Goal: Task Accomplishment & Management: Manage account settings

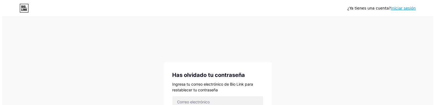
scroll to position [27, 0]
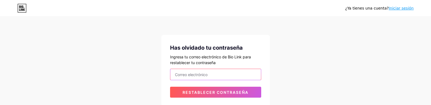
click at [189, 73] on input "email" at bounding box center [215, 74] width 91 height 11
type input "[EMAIL_ADDRESS][DOMAIN_NAME]"
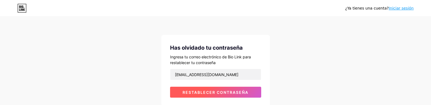
click at [219, 90] on font "Restablecer contraseña" at bounding box center [216, 92] width 66 height 5
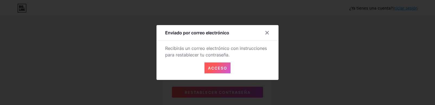
click at [220, 69] on font "Acceso" at bounding box center [217, 67] width 19 height 5
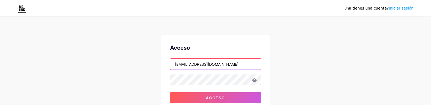
click at [224, 65] on input "[EMAIL_ADDRESS][DOMAIN_NAME]" at bounding box center [215, 63] width 91 height 11
click at [238, 64] on input "[EMAIL_ADDRESS][DOMAIN_NAME]" at bounding box center [215, 63] width 91 height 11
drag, startPoint x: 238, startPoint y: 64, endPoint x: 108, endPoint y: 58, distance: 130.7
click at [108, 58] on div "¿Ya tienes una cuenta? Iniciar sesión Acceso [EMAIL_ADDRESS][DOMAIN_NAME] Acces…" at bounding box center [215, 100] width 431 height 200
click at [203, 64] on input "AS" at bounding box center [215, 63] width 91 height 11
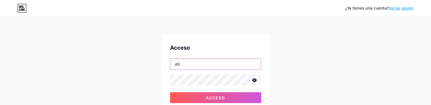
drag, startPoint x: 192, startPoint y: 64, endPoint x: 132, endPoint y: 61, distance: 59.8
click at [132, 61] on div "¿Ya tienes una cuenta? Iniciar sesión Acceso AS Acceso ¿Has olvidado tu contras…" at bounding box center [215, 100] width 431 height 200
drag, startPoint x: 191, startPoint y: 65, endPoint x: 131, endPoint y: 60, distance: 59.4
click at [131, 60] on div "¿Ya tienes una cuenta? Iniciar sesión Acceso ase Acceso ¿Has olvidado tu contra…" at bounding box center [215, 100] width 431 height 200
type input "[EMAIL_ADDRESS][DOMAIN_NAME]"
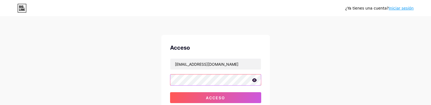
click at [106, 64] on div "¿Ya tienes una cuenta? Iniciar sesión Acceso [EMAIL_ADDRESS][DOMAIN_NAME] Acces…" at bounding box center [215, 100] width 431 height 200
click at [170, 92] on button "Acceso" at bounding box center [215, 97] width 91 height 11
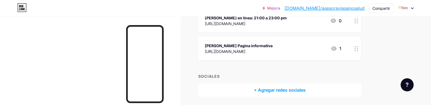
scroll to position [217, 0]
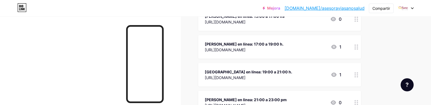
click at [390, 39] on div "Campo de golf Publicaciones Diseño Suscriptores Estadísticas Ajustes + AÑADIR E…" at bounding box center [201, 2] width 403 height 406
